Goal: Task Accomplishment & Management: Use online tool/utility

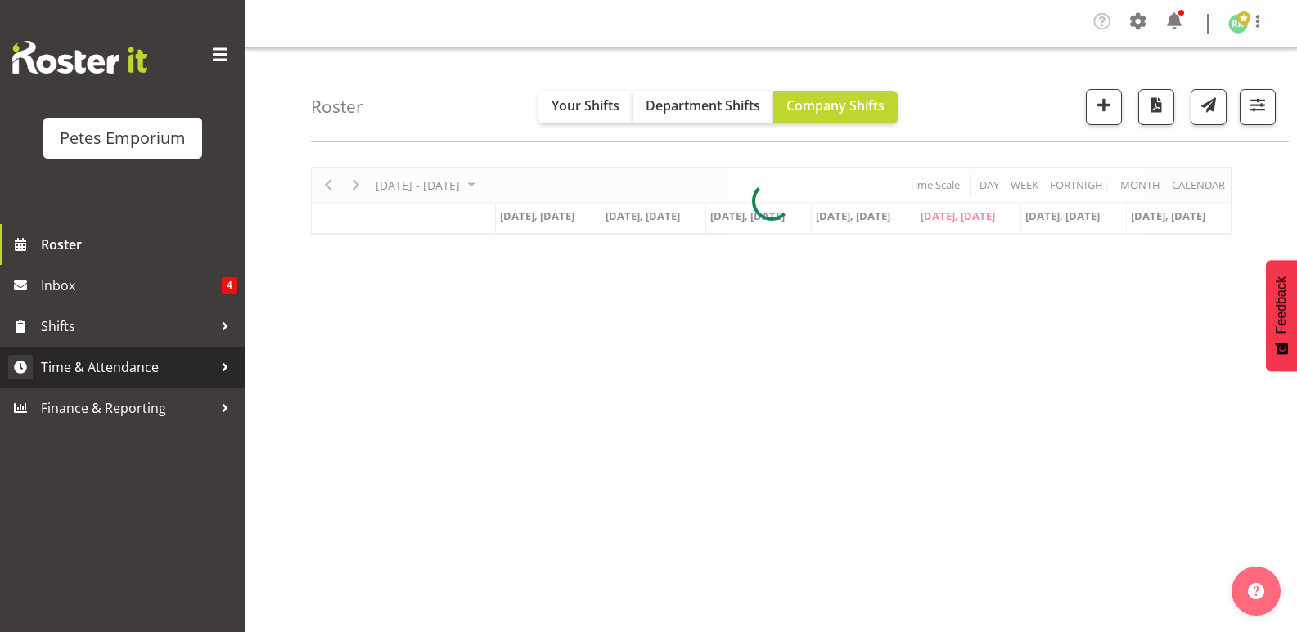
click at [121, 362] on span "Time & Attendance" at bounding box center [127, 367] width 172 height 25
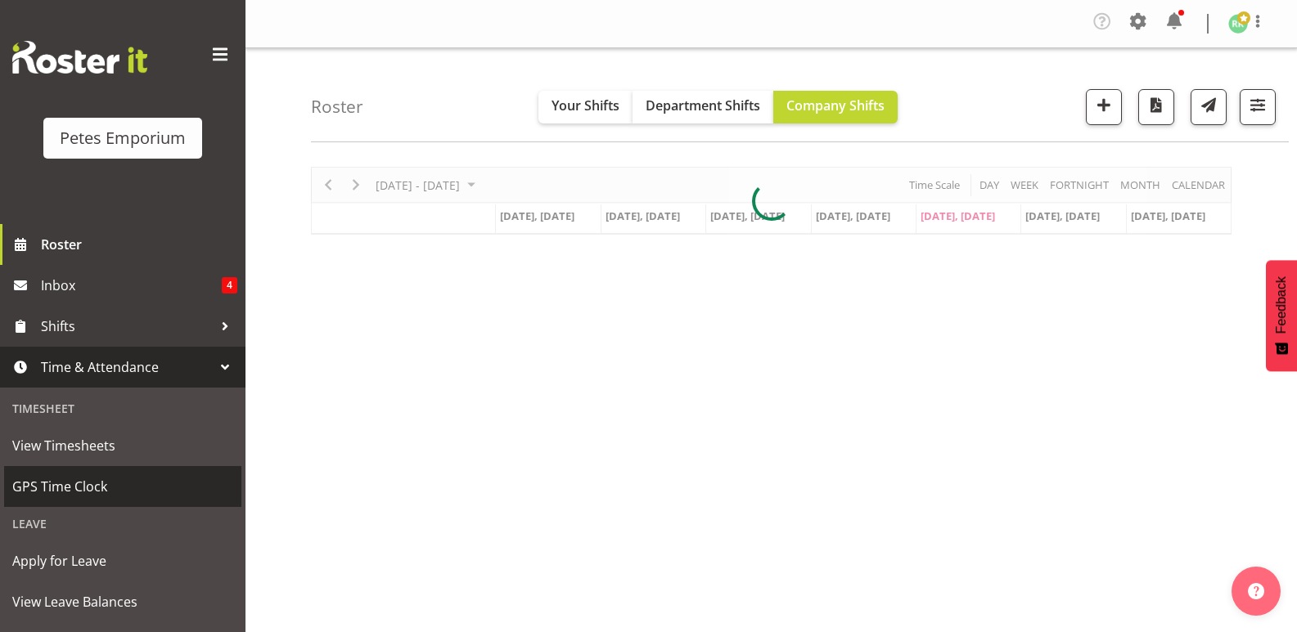
click at [78, 476] on span "GPS Time Clock" at bounding box center [122, 487] width 221 height 25
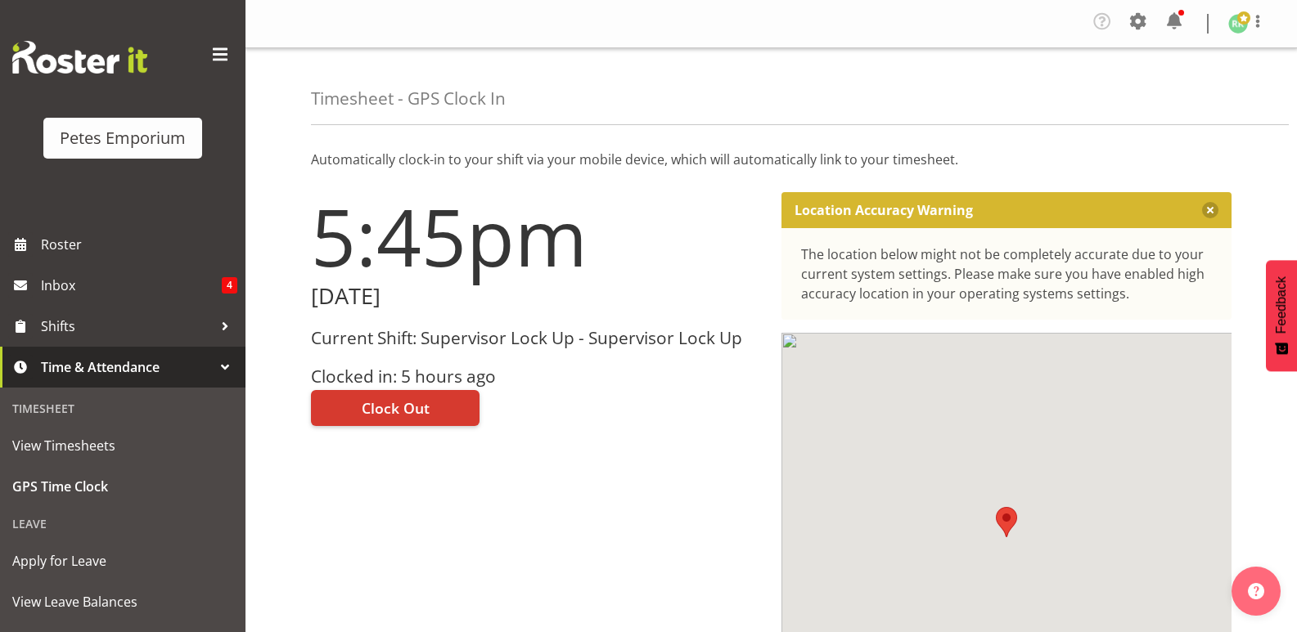
click at [425, 361] on div "Current Shift: Supervisor Lock Up - Supervisor Lock Up Clocked in: 5 hours ago" at bounding box center [536, 358] width 451 height 58
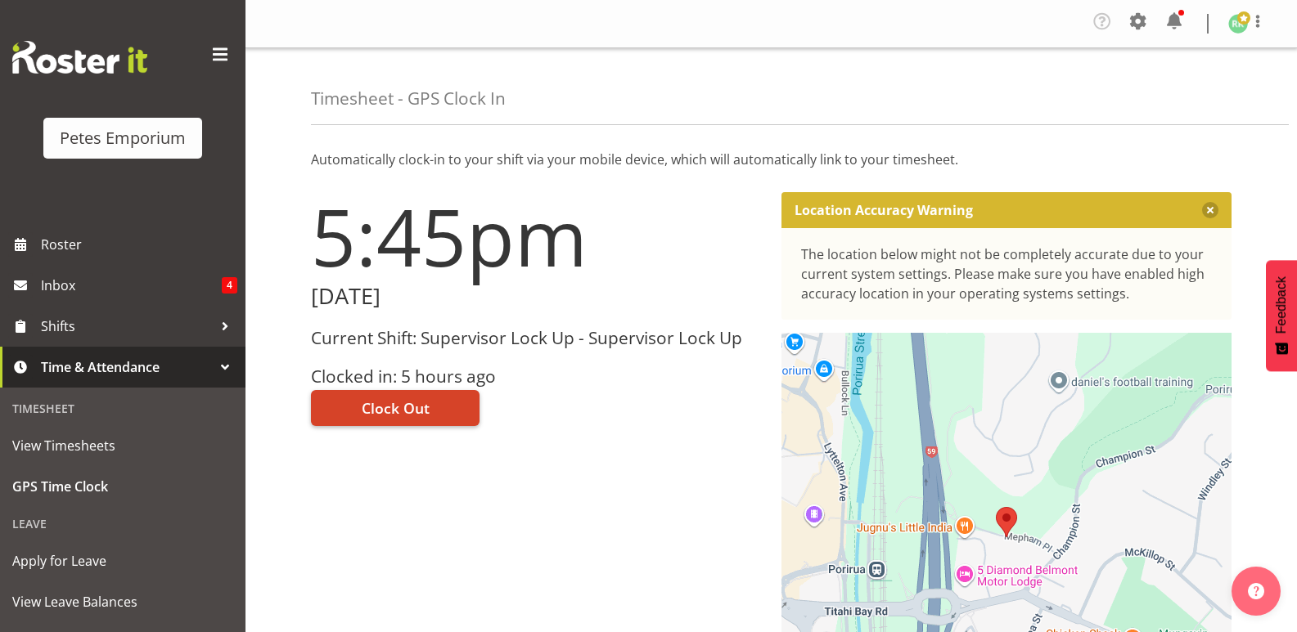
click at [445, 405] on button "Clock Out" at bounding box center [395, 408] width 169 height 36
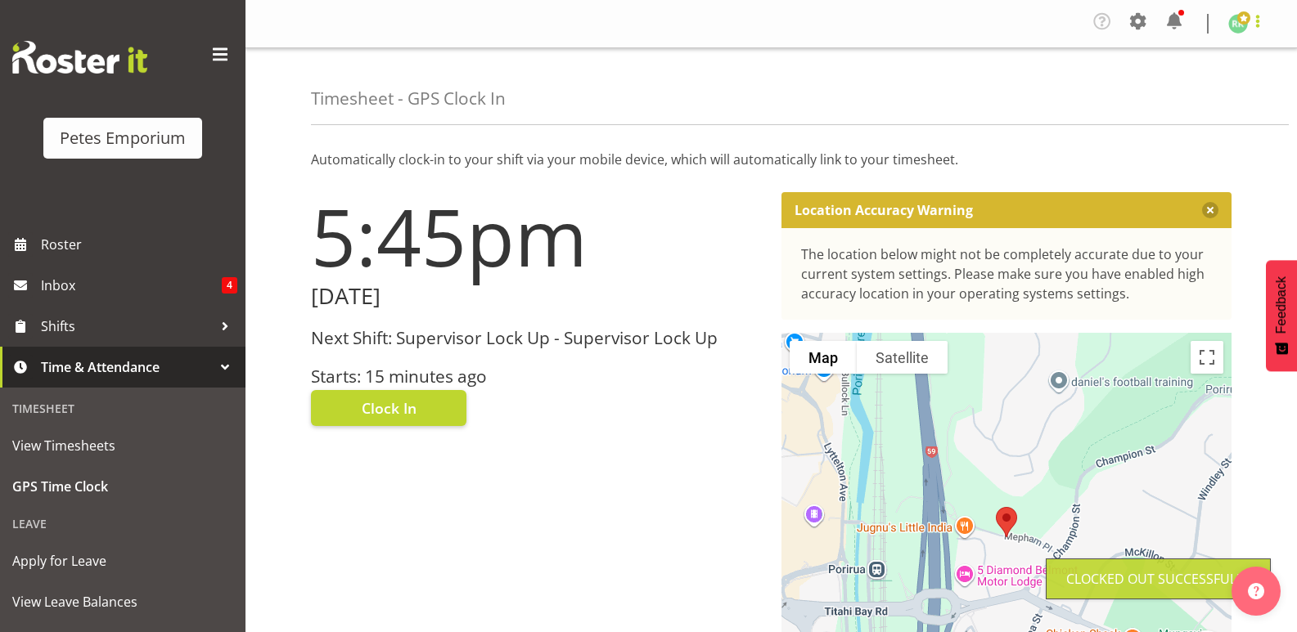
click at [1262, 28] on span at bounding box center [1258, 21] width 20 height 20
click at [1204, 85] on link "Log Out" at bounding box center [1188, 89] width 157 height 29
